Goal: Task Accomplishment & Management: Manage account settings

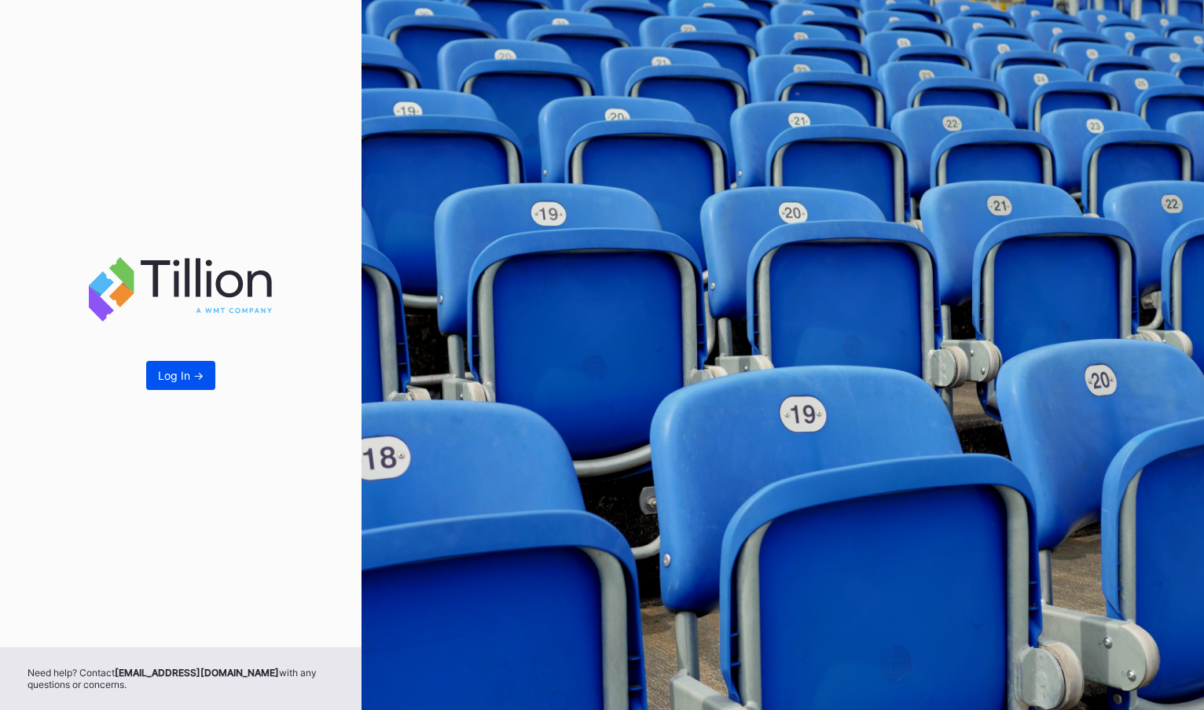
click at [167, 380] on div "Log In ->" at bounding box center [181, 375] width 46 height 13
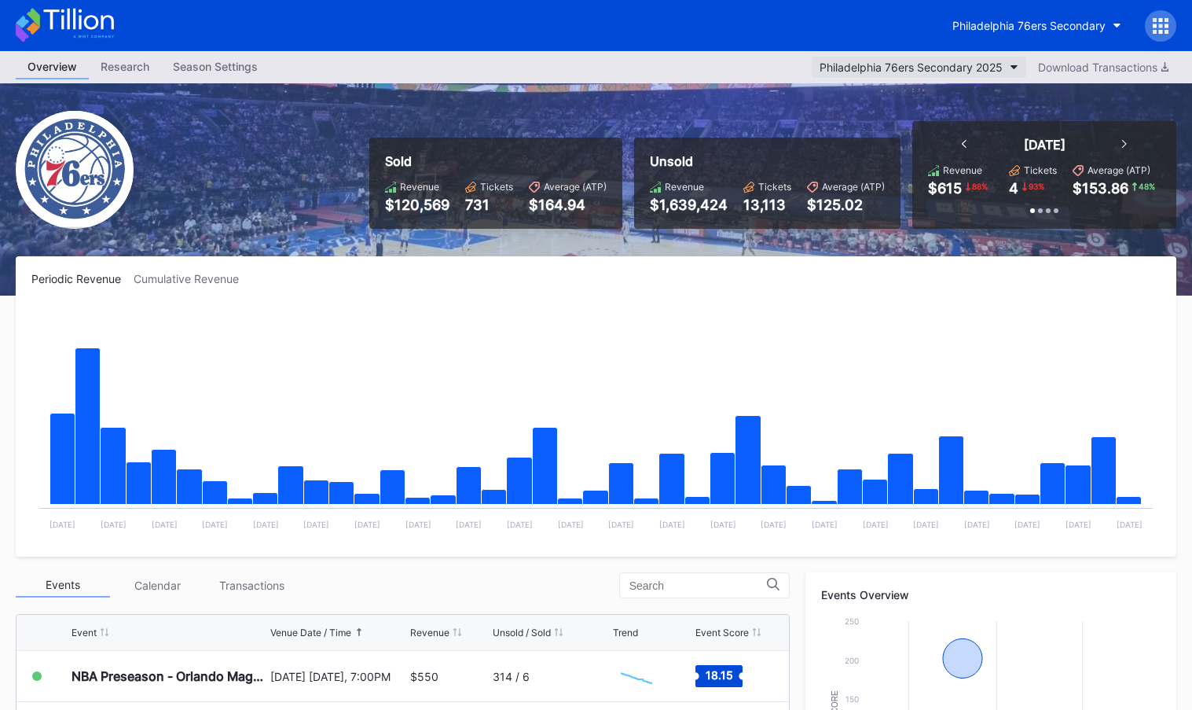
click at [979, 67] on div "Philadelphia 76ers Secondary 2025" at bounding box center [911, 67] width 183 height 13
click at [1161, 32] on icon at bounding box center [1161, 32] width 4 height 4
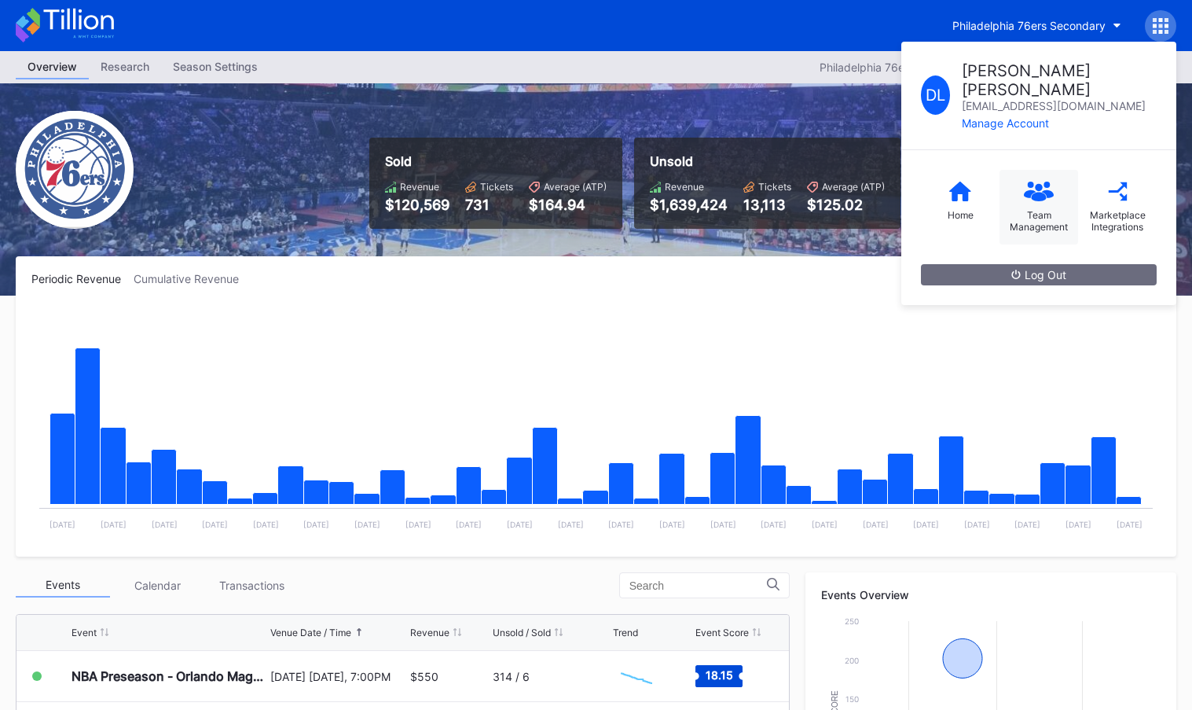
click at [1036, 209] on div "Team Management" at bounding box center [1039, 221] width 63 height 24
